Goal: Task Accomplishment & Management: Manage account settings

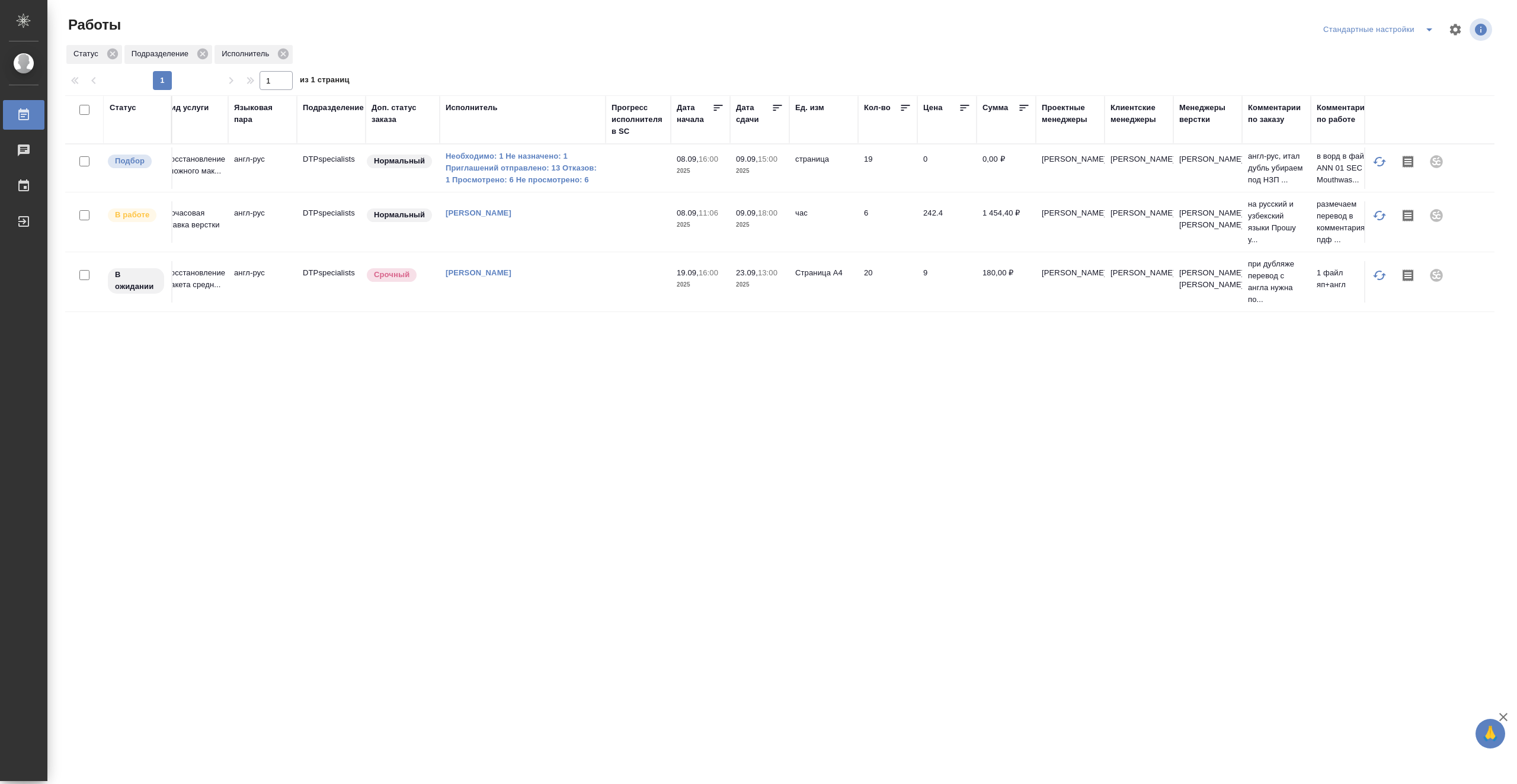
scroll to position [0, 304]
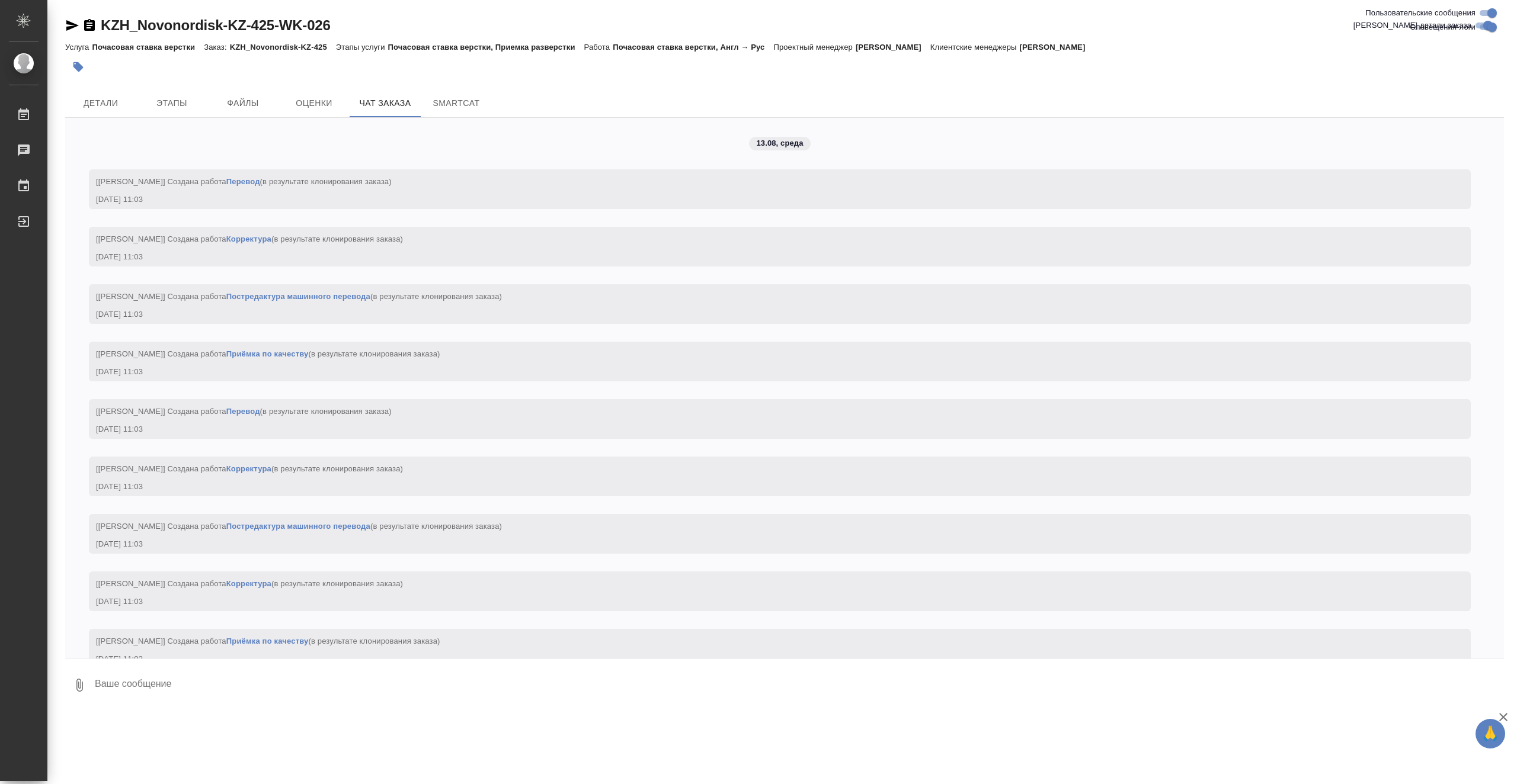
scroll to position [12209, 0]
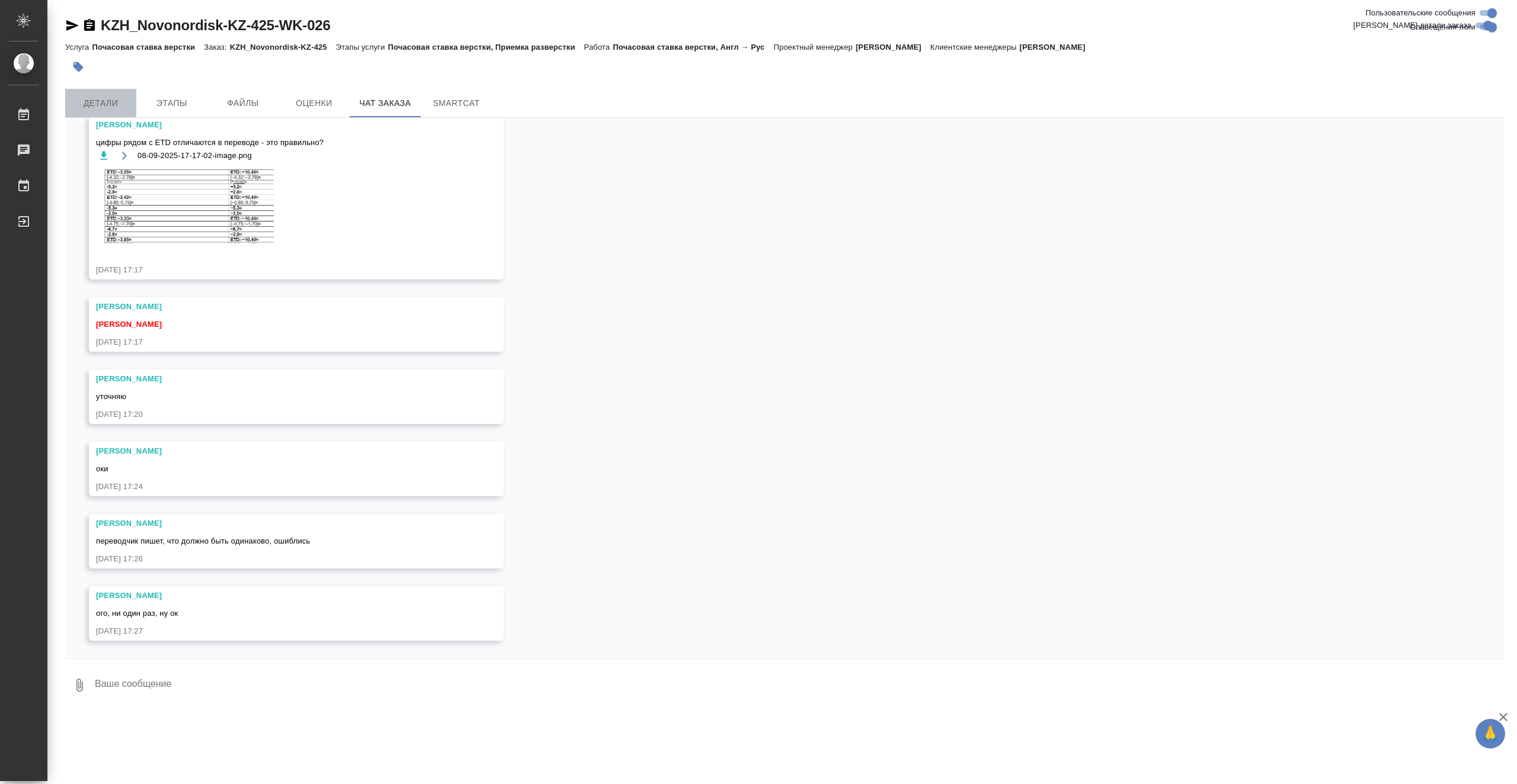
click at [104, 106] on span "Детали" at bounding box center [101, 103] width 57 height 15
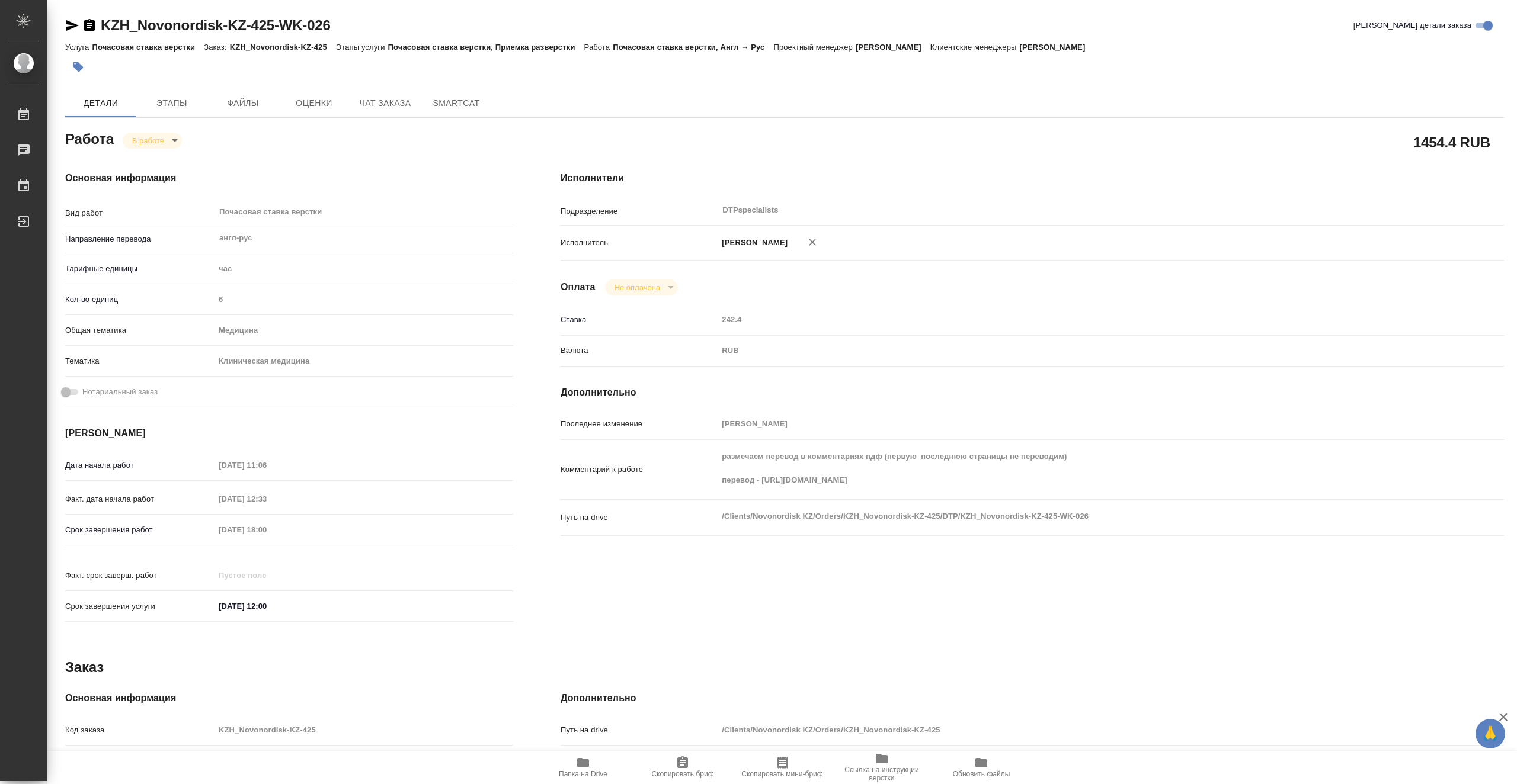
type textarea "x"
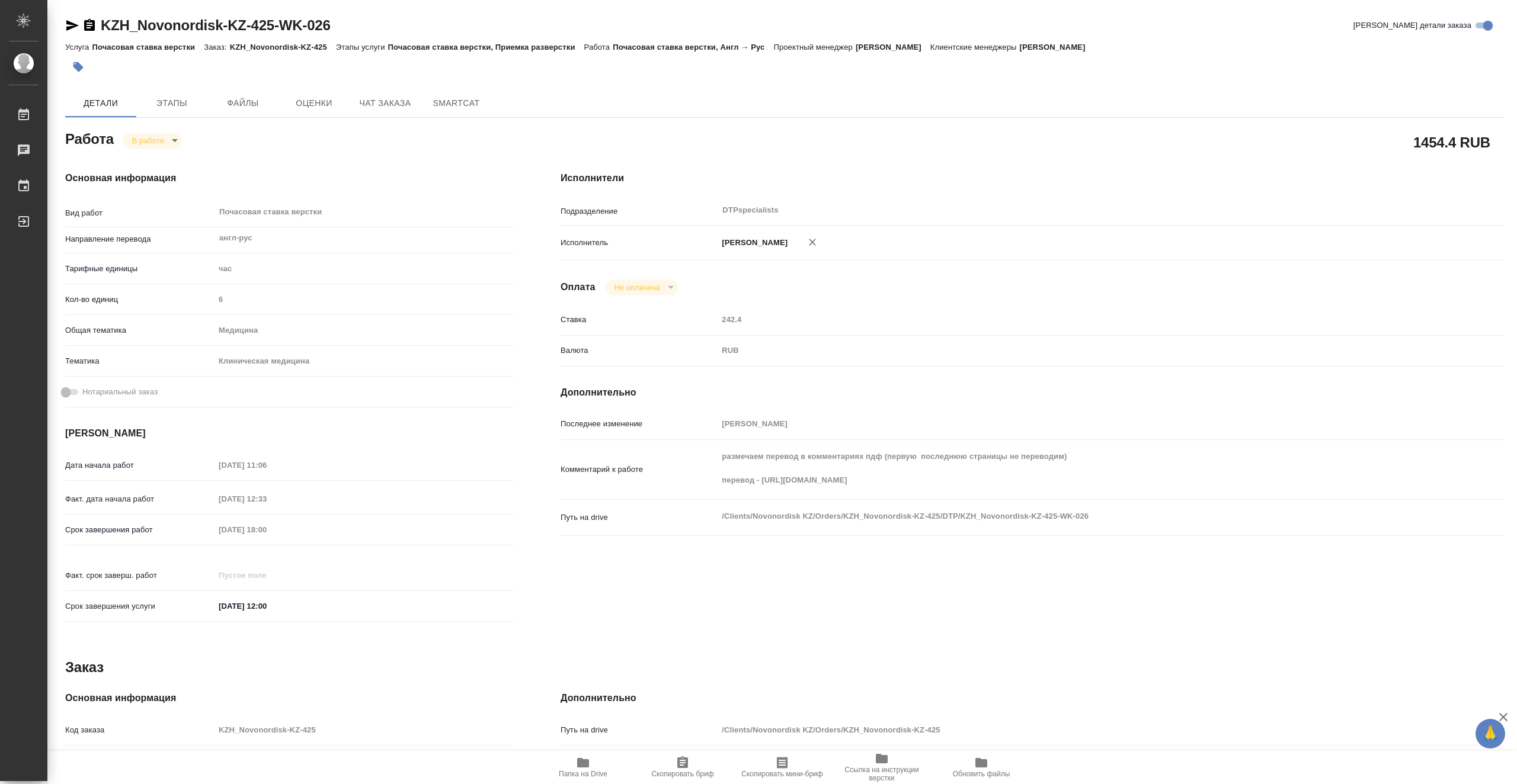
type textarea "x"
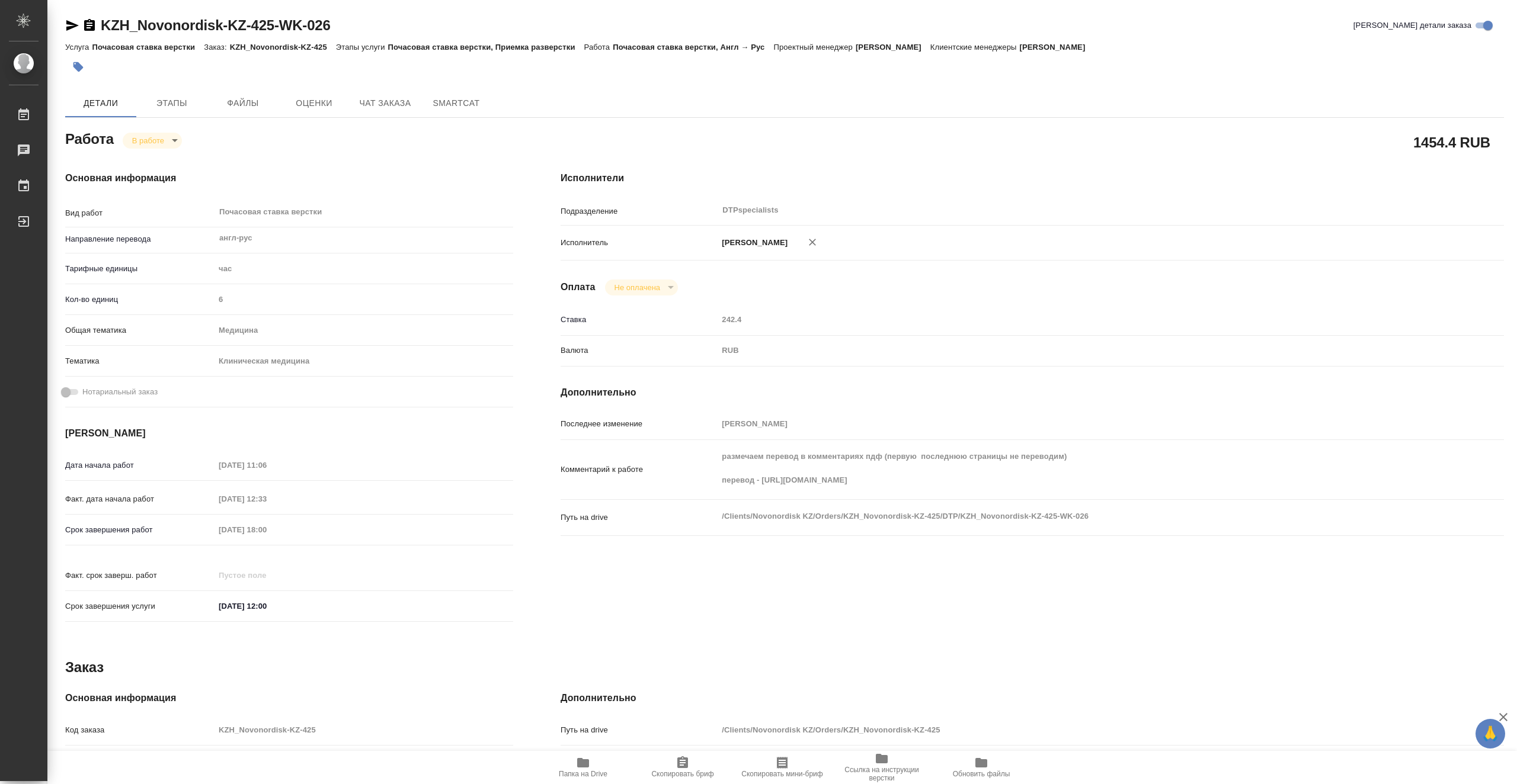
type textarea "x"
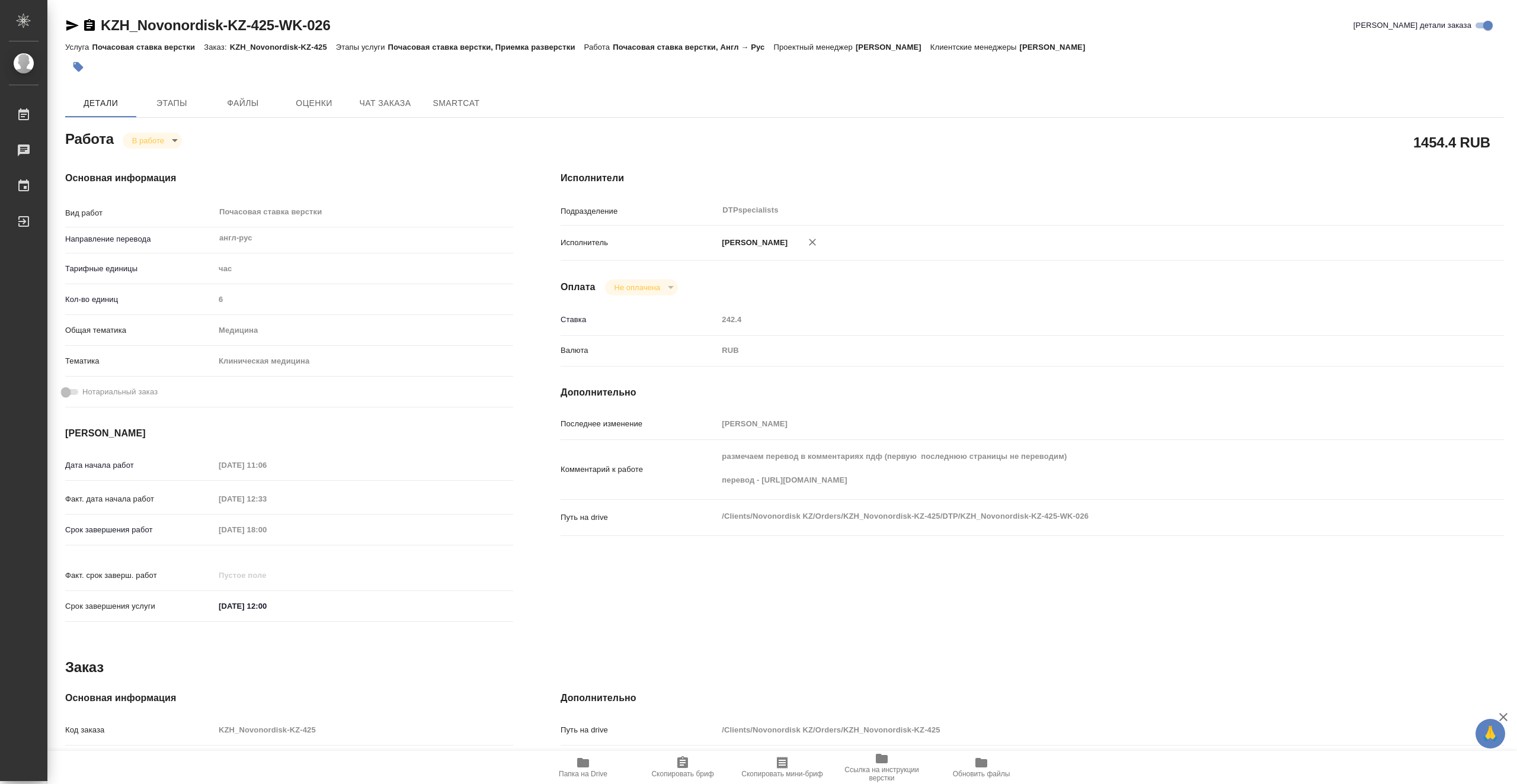
type textarea "x"
